Goal: Transaction & Acquisition: Purchase product/service

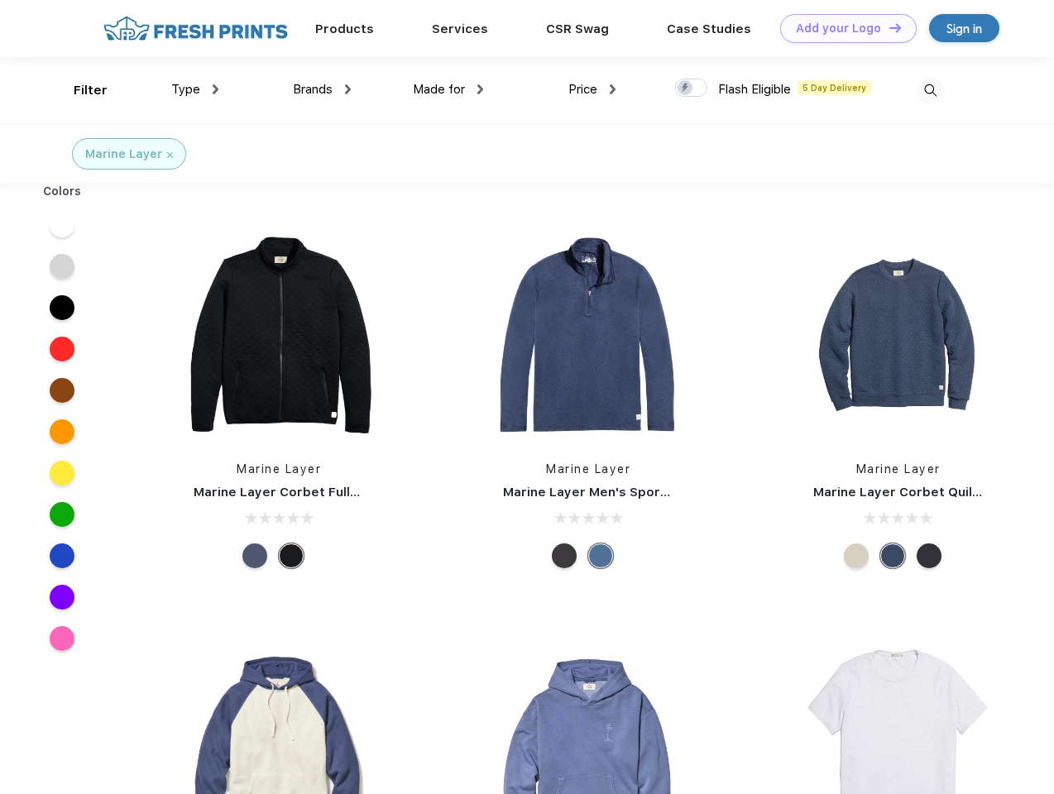
click at [842, 28] on link "Add your Logo Design Tool" at bounding box center [848, 28] width 137 height 29
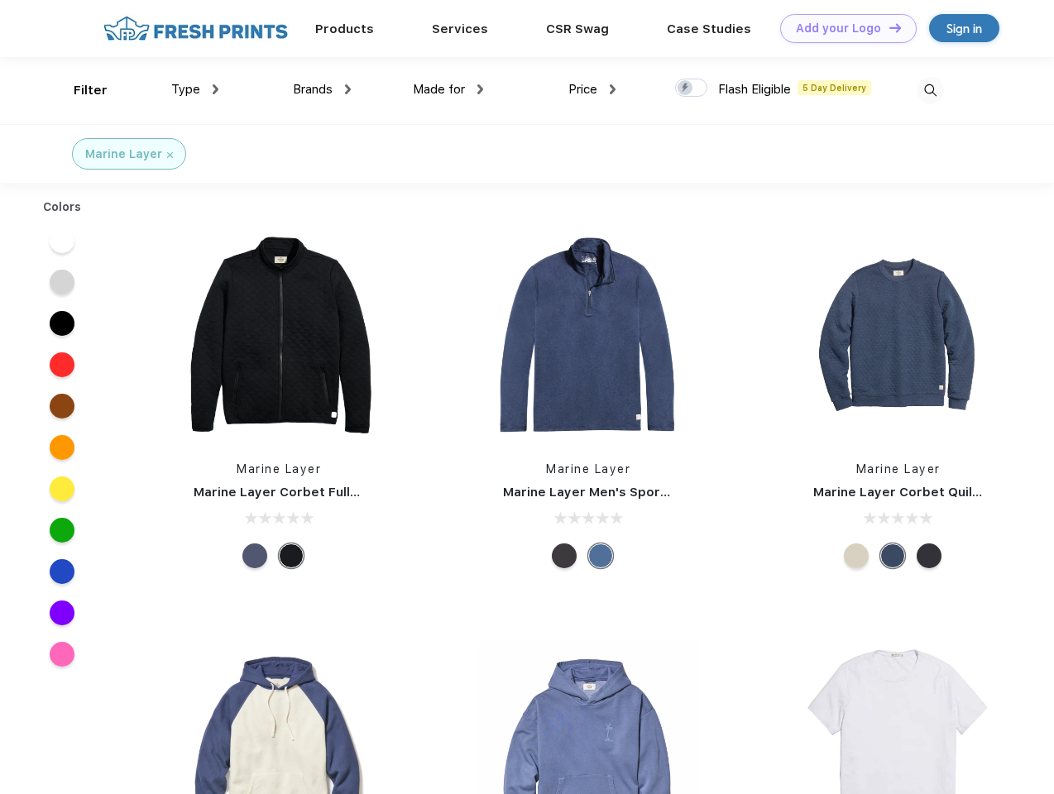
click at [0, 0] on div "Design Tool" at bounding box center [0, 0] width 0 height 0
click at [888, 27] on link "Add your Logo Design Tool" at bounding box center [848, 28] width 137 height 29
click at [79, 90] on div "Filter" at bounding box center [91, 90] width 34 height 19
click at [195, 89] on span "Type" at bounding box center [185, 89] width 29 height 15
click at [322, 89] on span "Brands" at bounding box center [313, 89] width 40 height 15
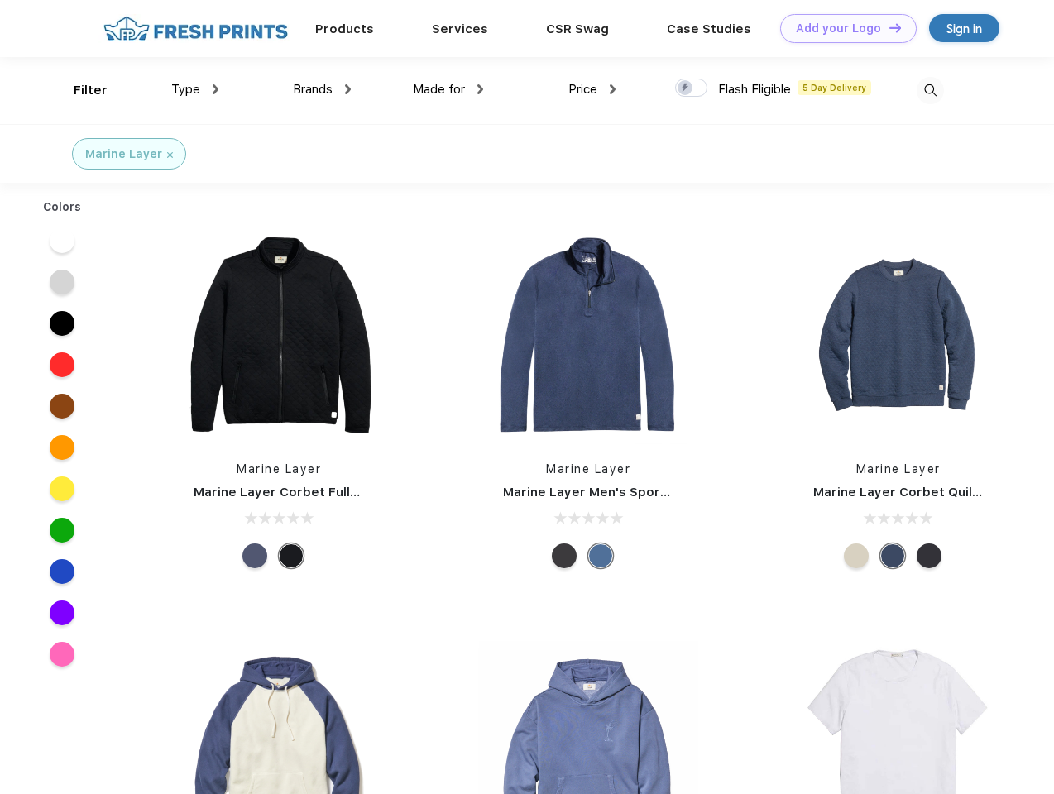
click at [448, 89] on span "Made for" at bounding box center [439, 89] width 52 height 15
click at [592, 89] on span "Price" at bounding box center [582, 89] width 29 height 15
click at [692, 89] on div at bounding box center [691, 88] width 32 height 18
click at [686, 89] on input "checkbox" at bounding box center [680, 83] width 11 height 11
click at [930, 90] on img at bounding box center [930, 90] width 27 height 27
